Goal: Transaction & Acquisition: Purchase product/service

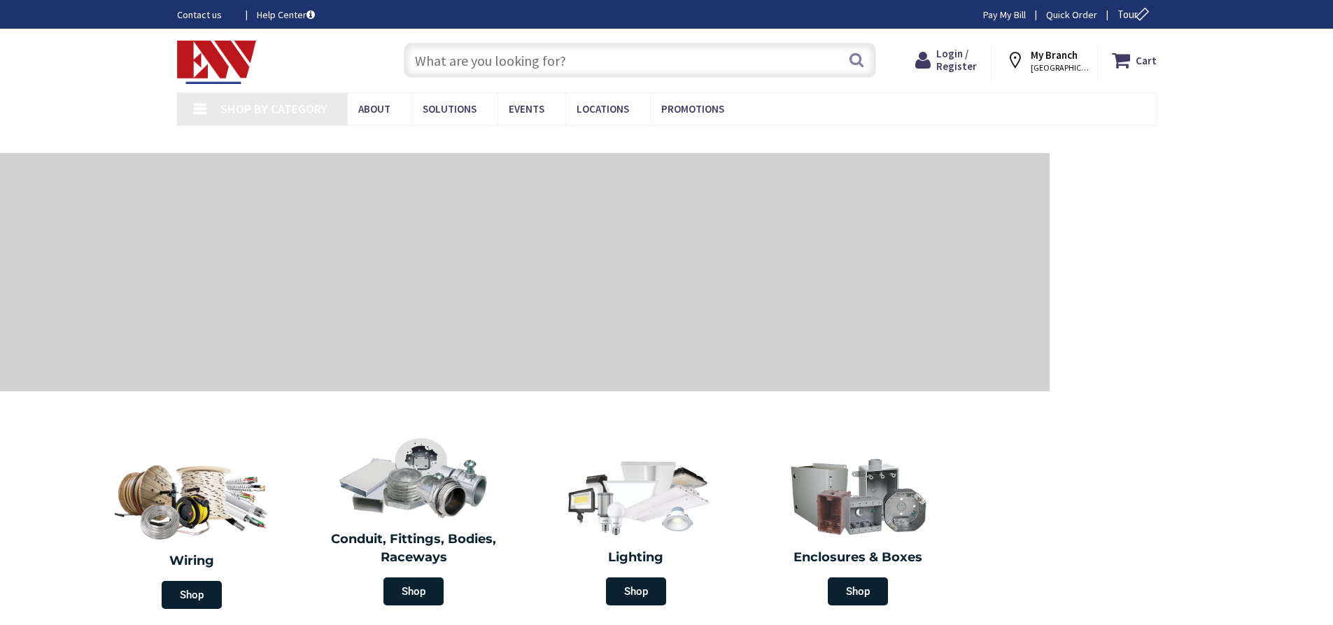
type input "[STREET_ADDRESS]"
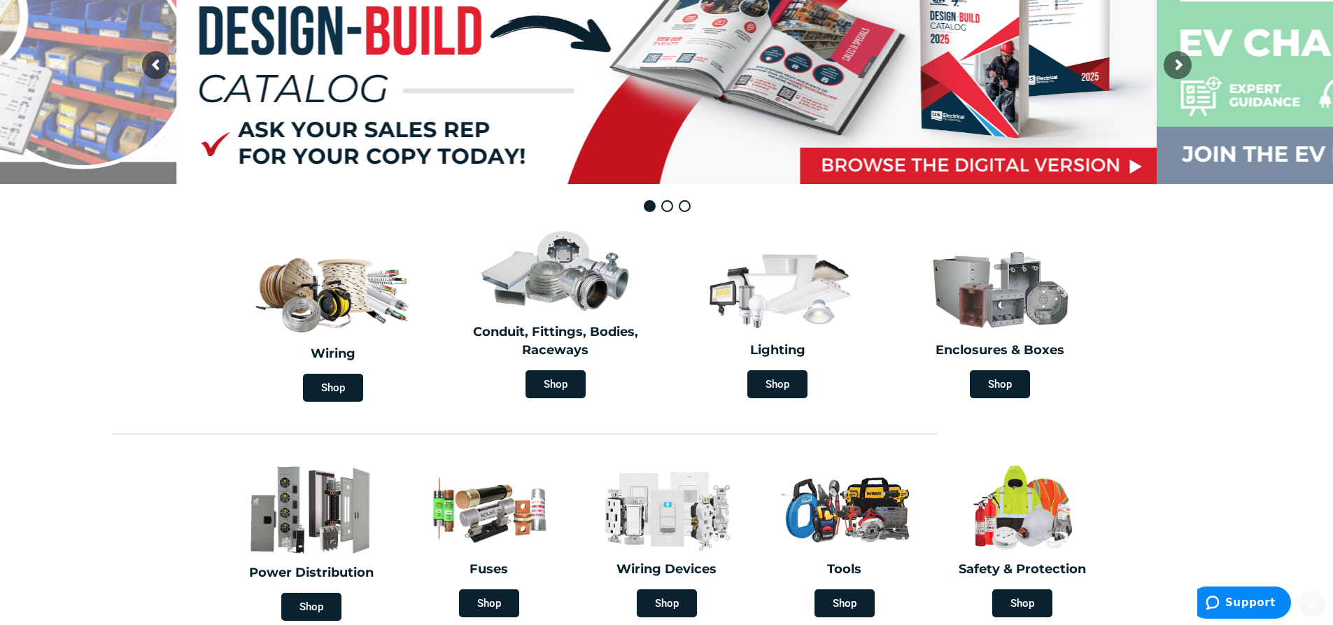
scroll to position [210, 0]
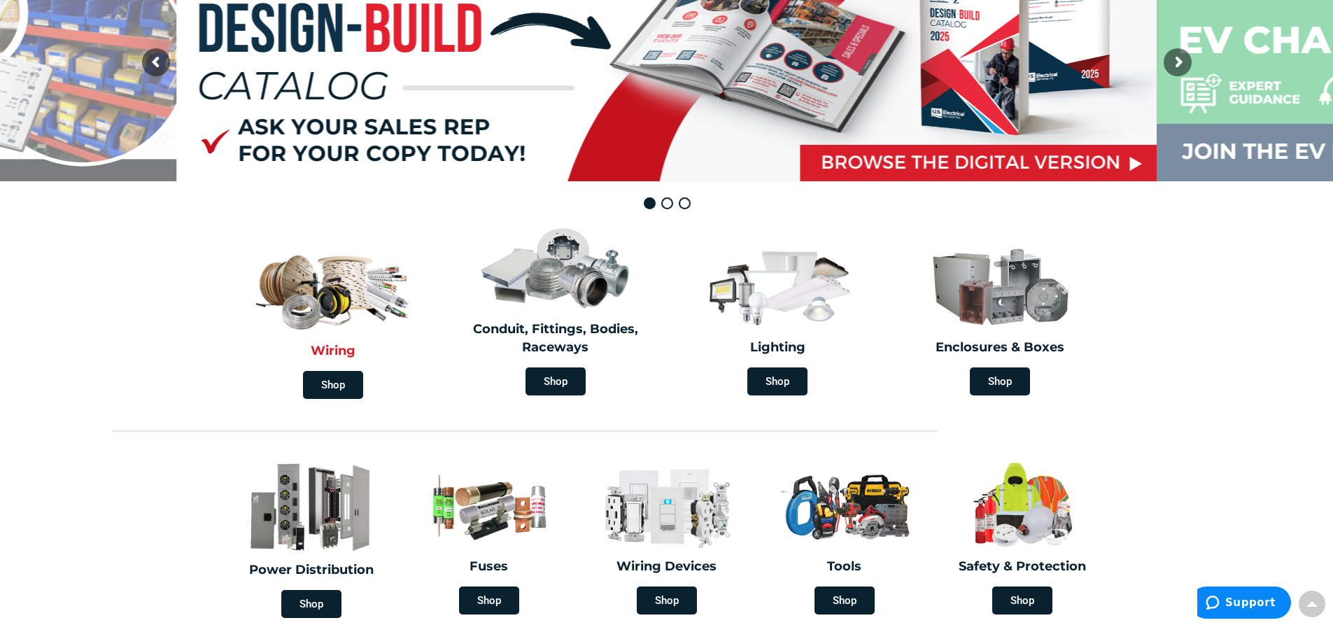
click at [337, 324] on img at bounding box center [333, 286] width 167 height 97
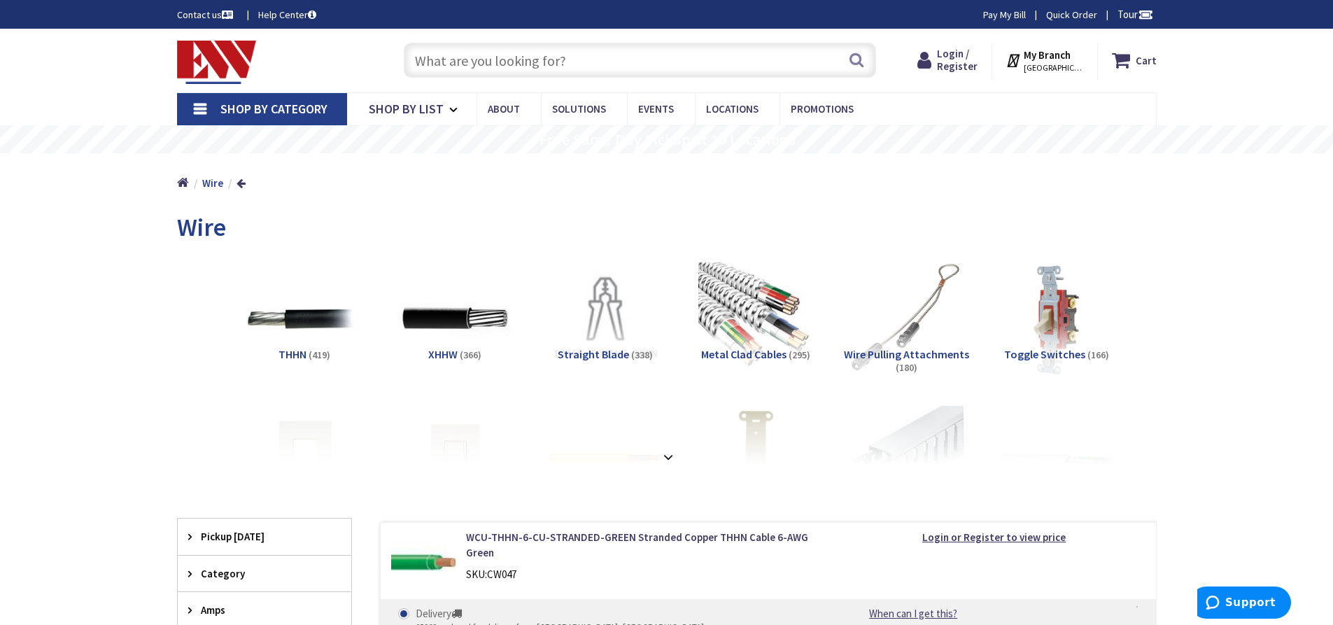
click at [300, 118] on link "Shop By Category" at bounding box center [262, 109] width 170 height 32
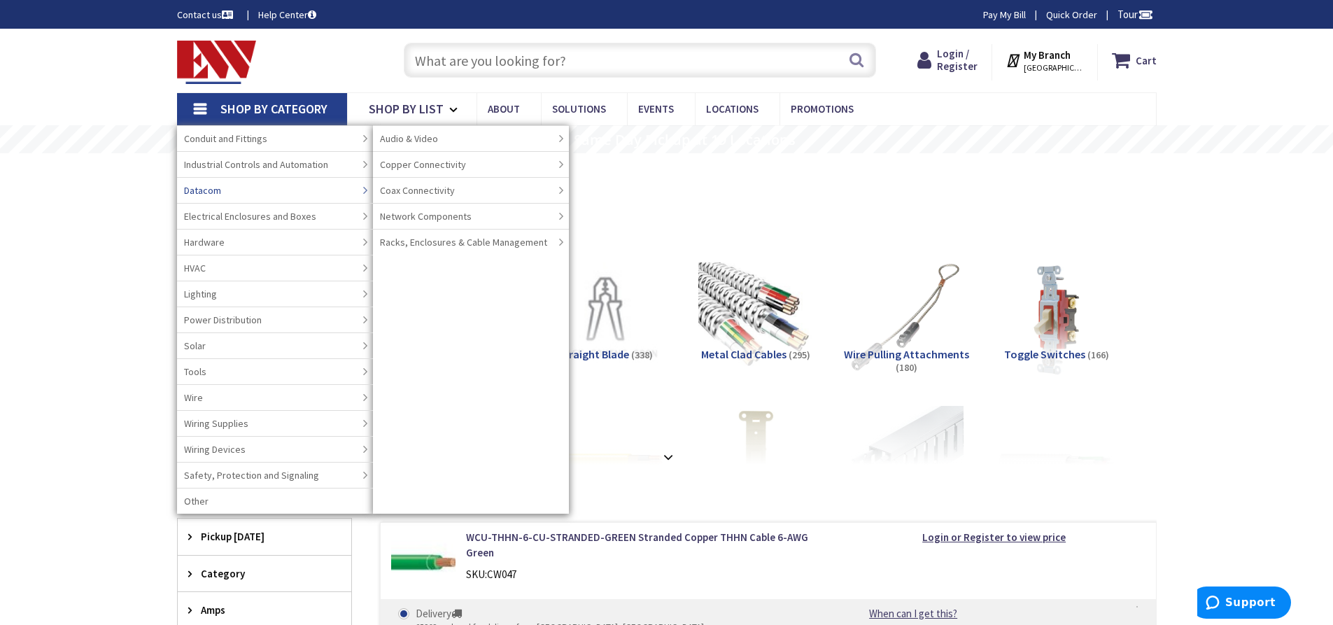
click at [269, 191] on link "Datacom" at bounding box center [275, 190] width 196 height 26
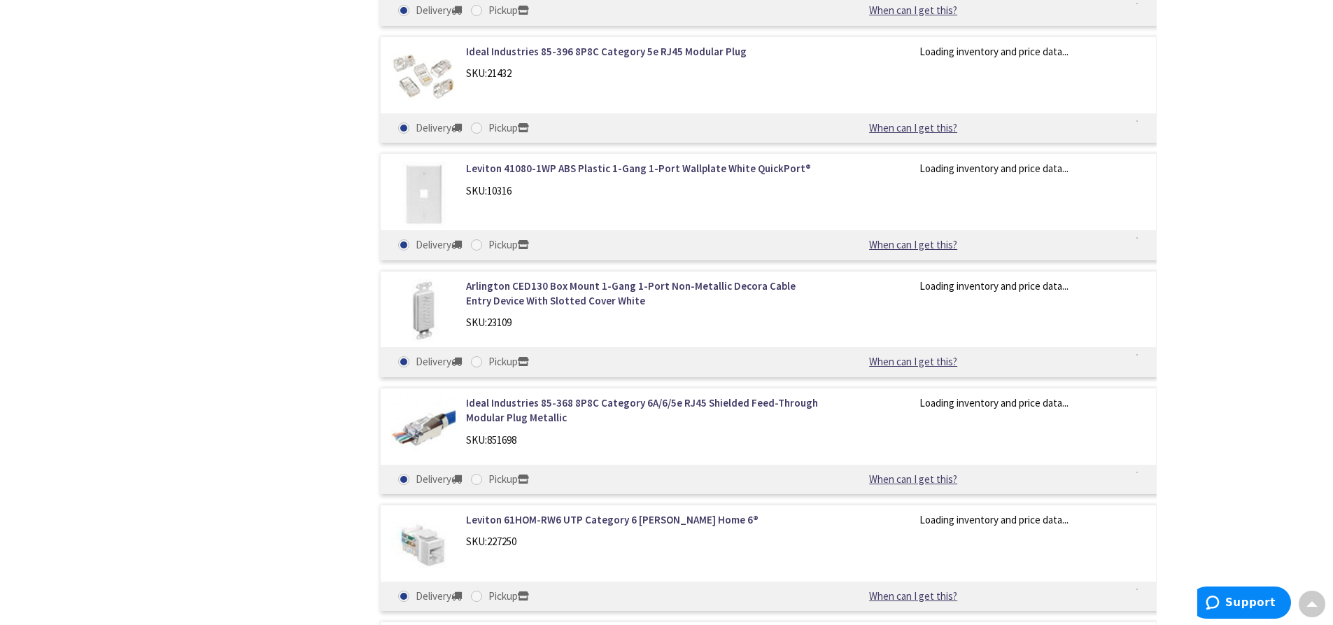
scroll to position [1469, 0]
